Goal: Task Accomplishment & Management: Manage account settings

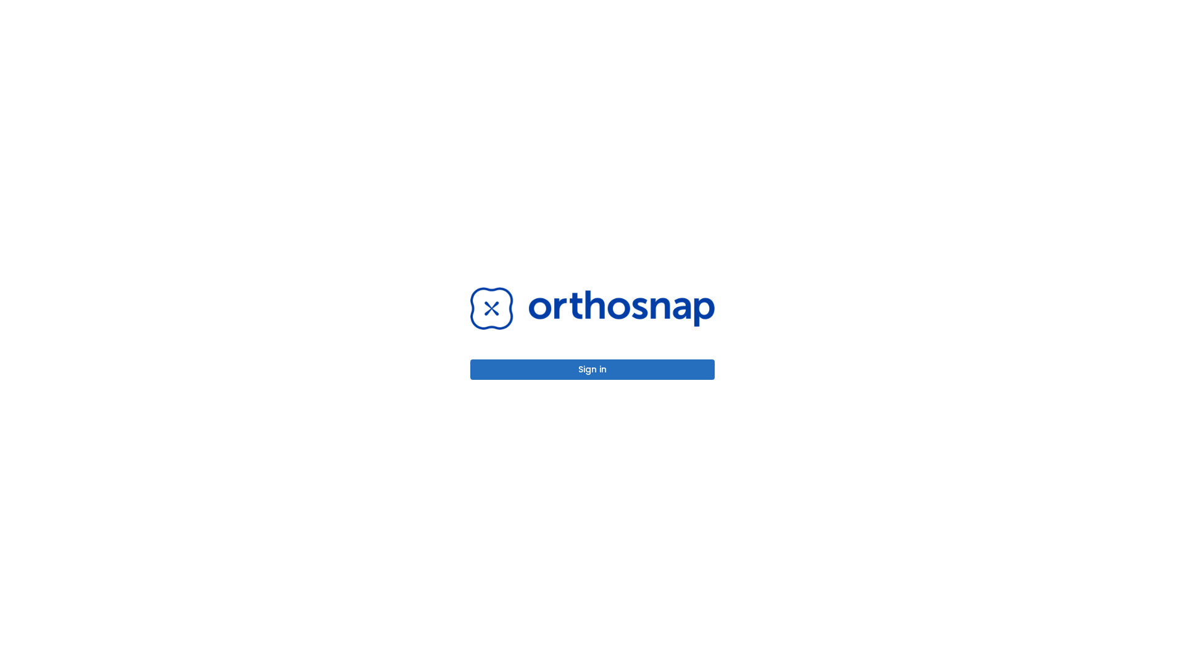
click at [593, 369] on button "Sign in" at bounding box center [592, 369] width 244 height 20
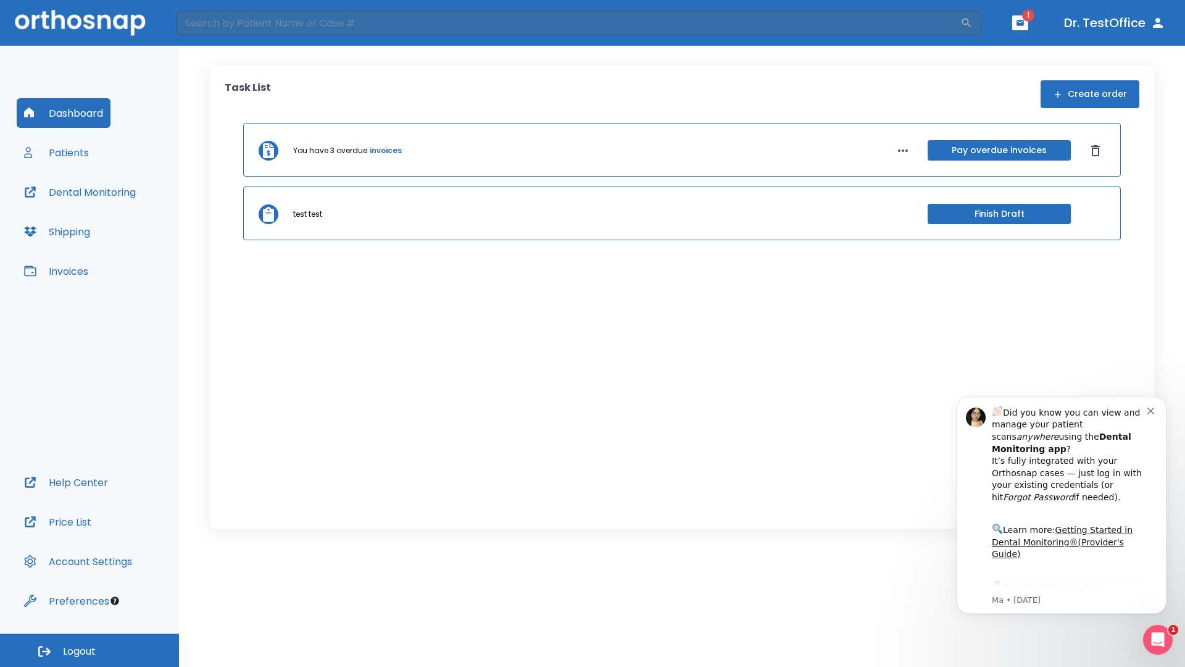
click at [89, 650] on span "Logout" at bounding box center [79, 651] width 33 height 14
